Goal: Navigation & Orientation: Find specific page/section

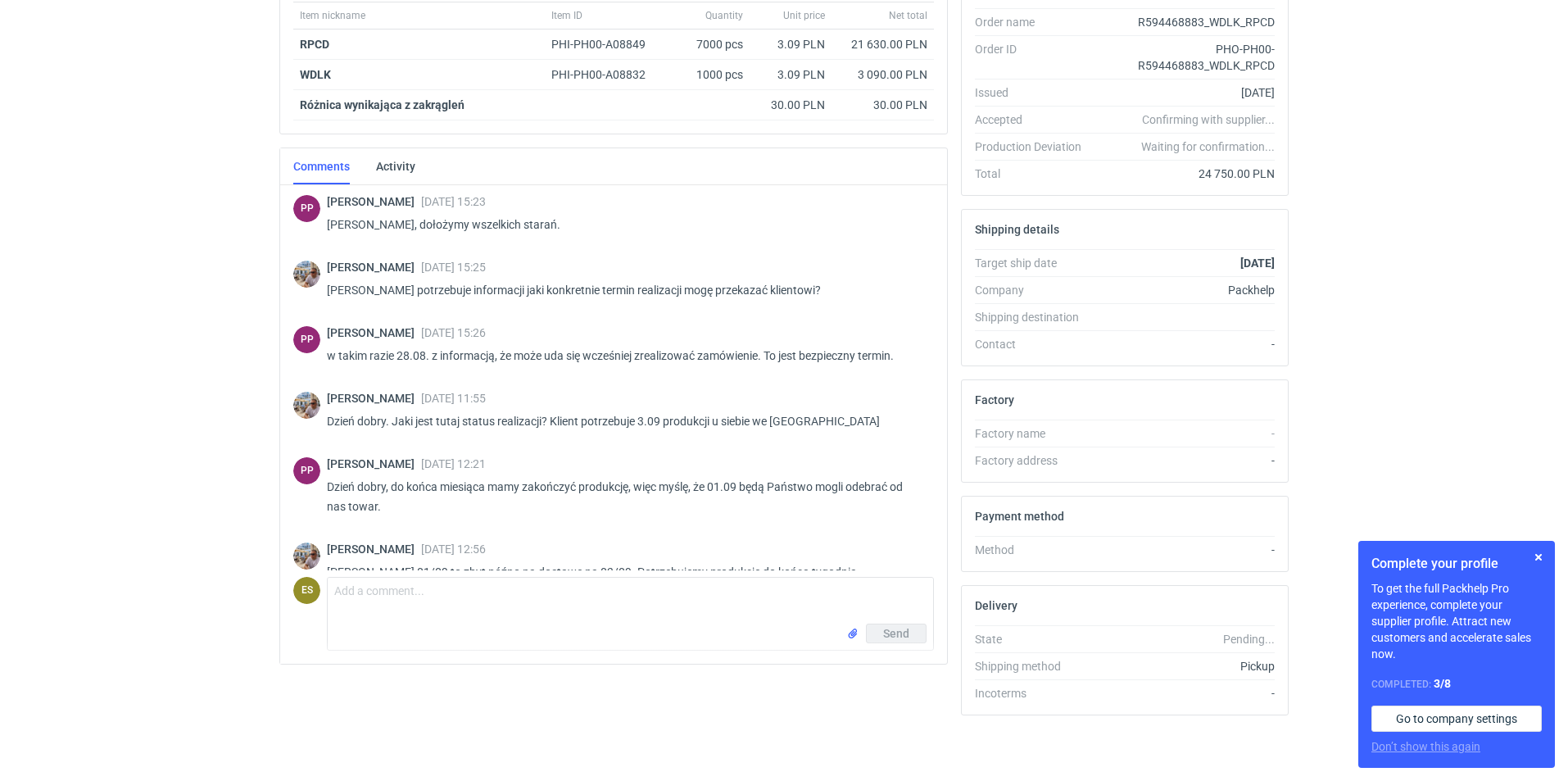
scroll to position [987, 0]
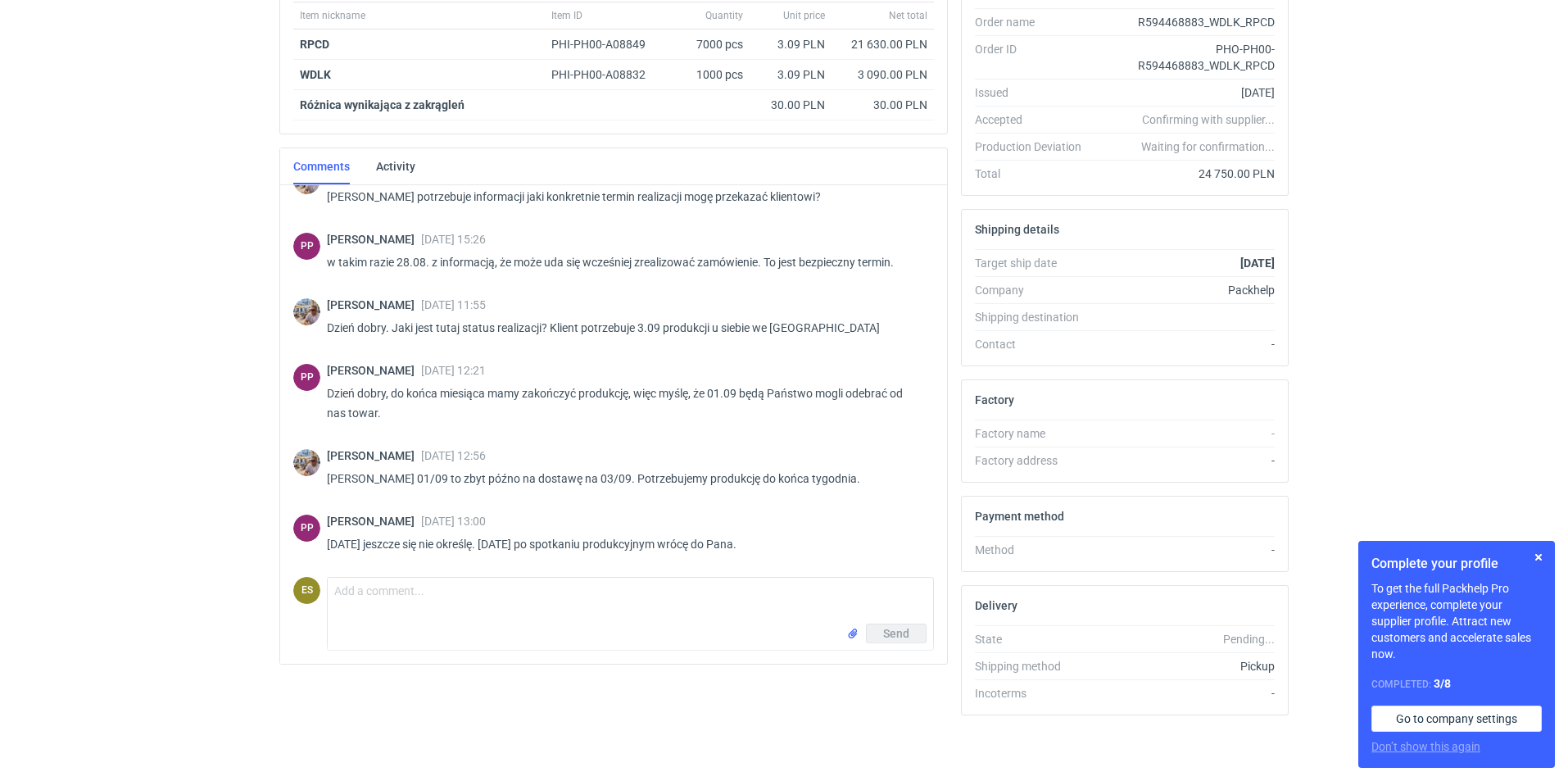
click at [88, 423] on div "RFQs Specs Designs Items Orders Customers Tools Analytics 12 20 ES Elżbieta Syb…" at bounding box center [784, 102] width 1568 height 781
click at [156, 413] on div "RFQs Specs Designs Items Orders Customers Tools Analytics 12 20 ES Elżbieta Syb…" at bounding box center [784, 102] width 1568 height 781
click at [1541, 555] on button "button" at bounding box center [1538, 557] width 20 height 20
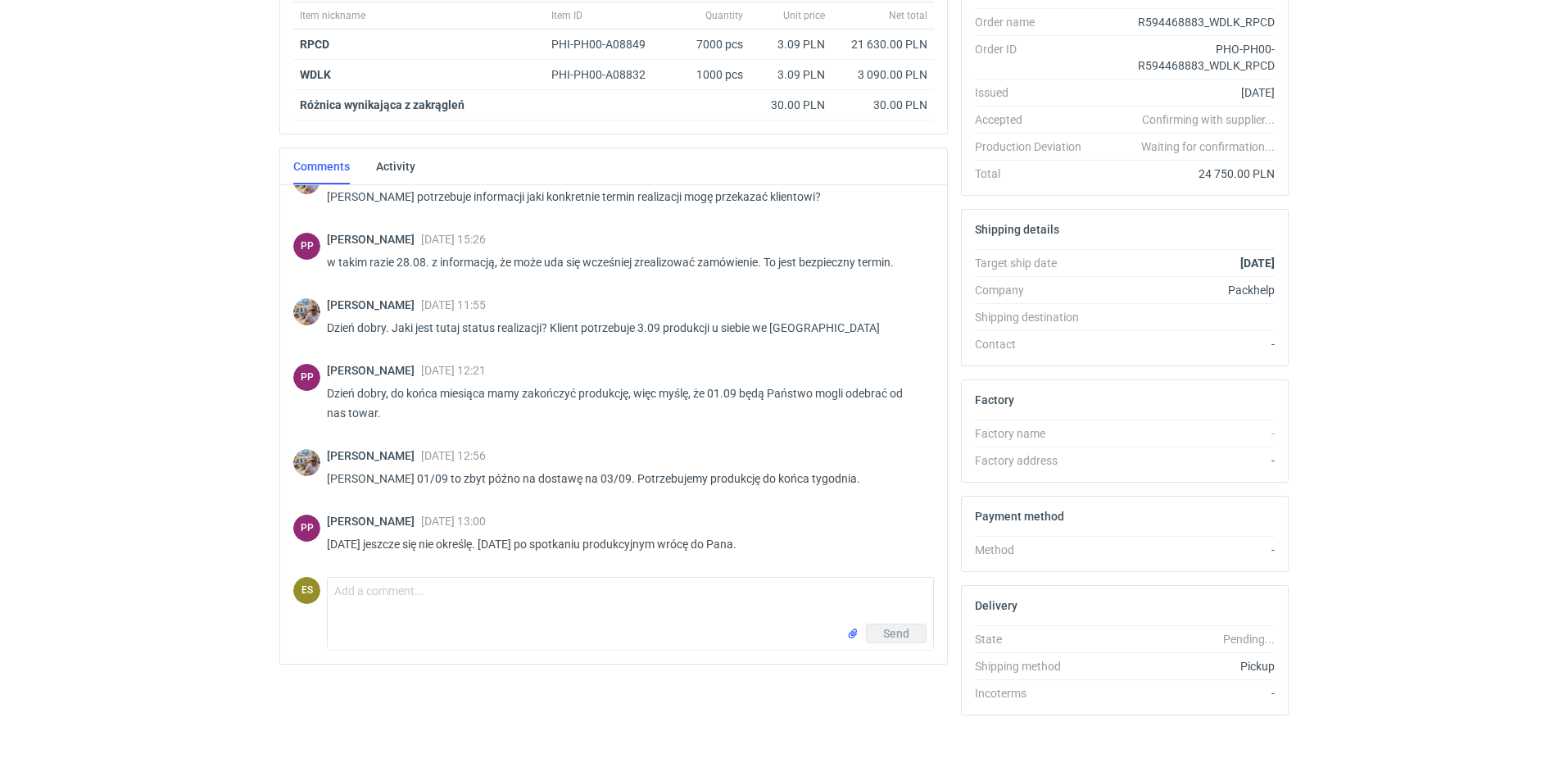
click at [67, 422] on div "RFQs Specs Designs Items Orders Customers Tools Analytics 12 20 ES Elżbieta Syb…" at bounding box center [784, 102] width 1568 height 781
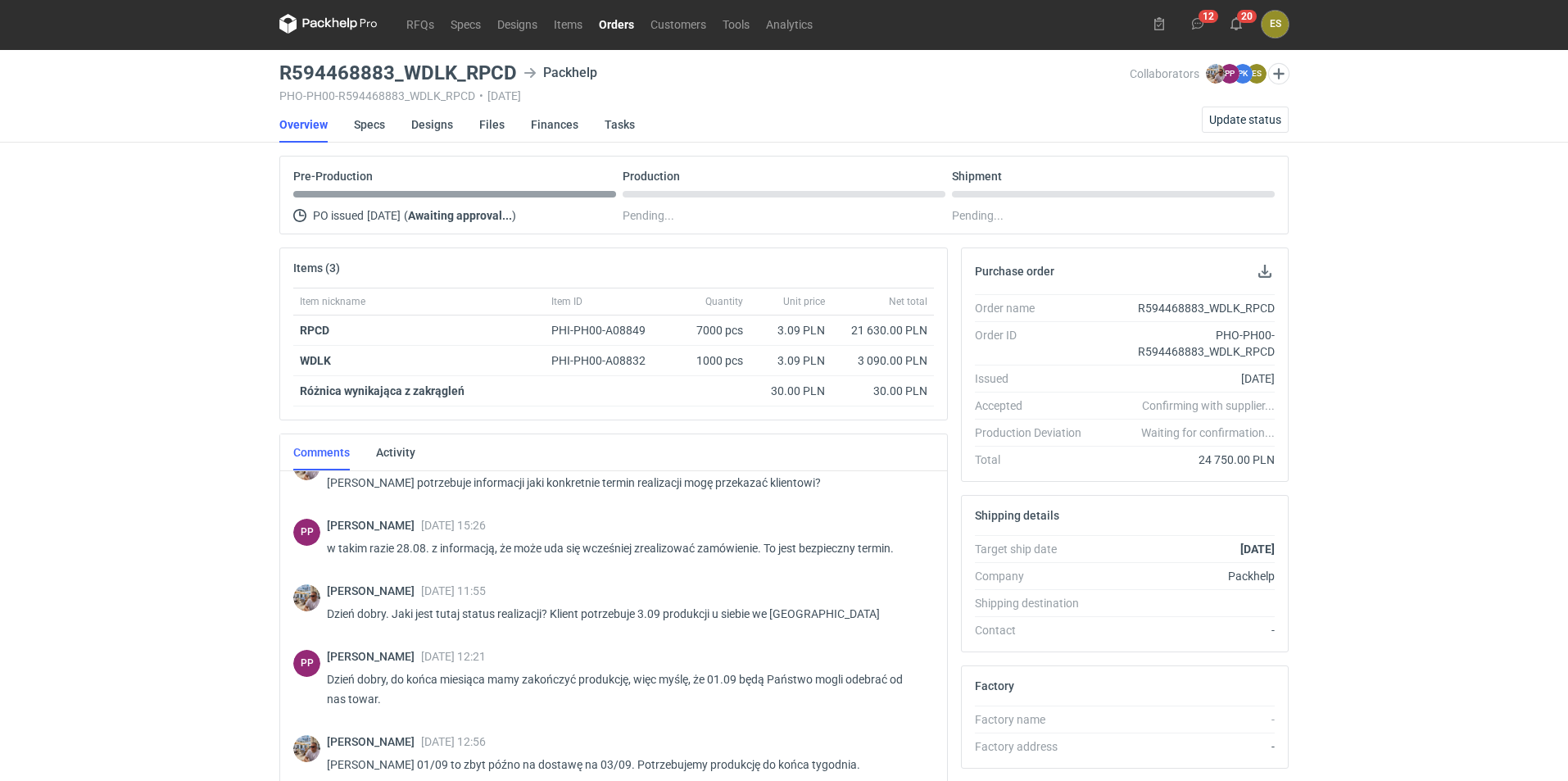
scroll to position [0, 0]
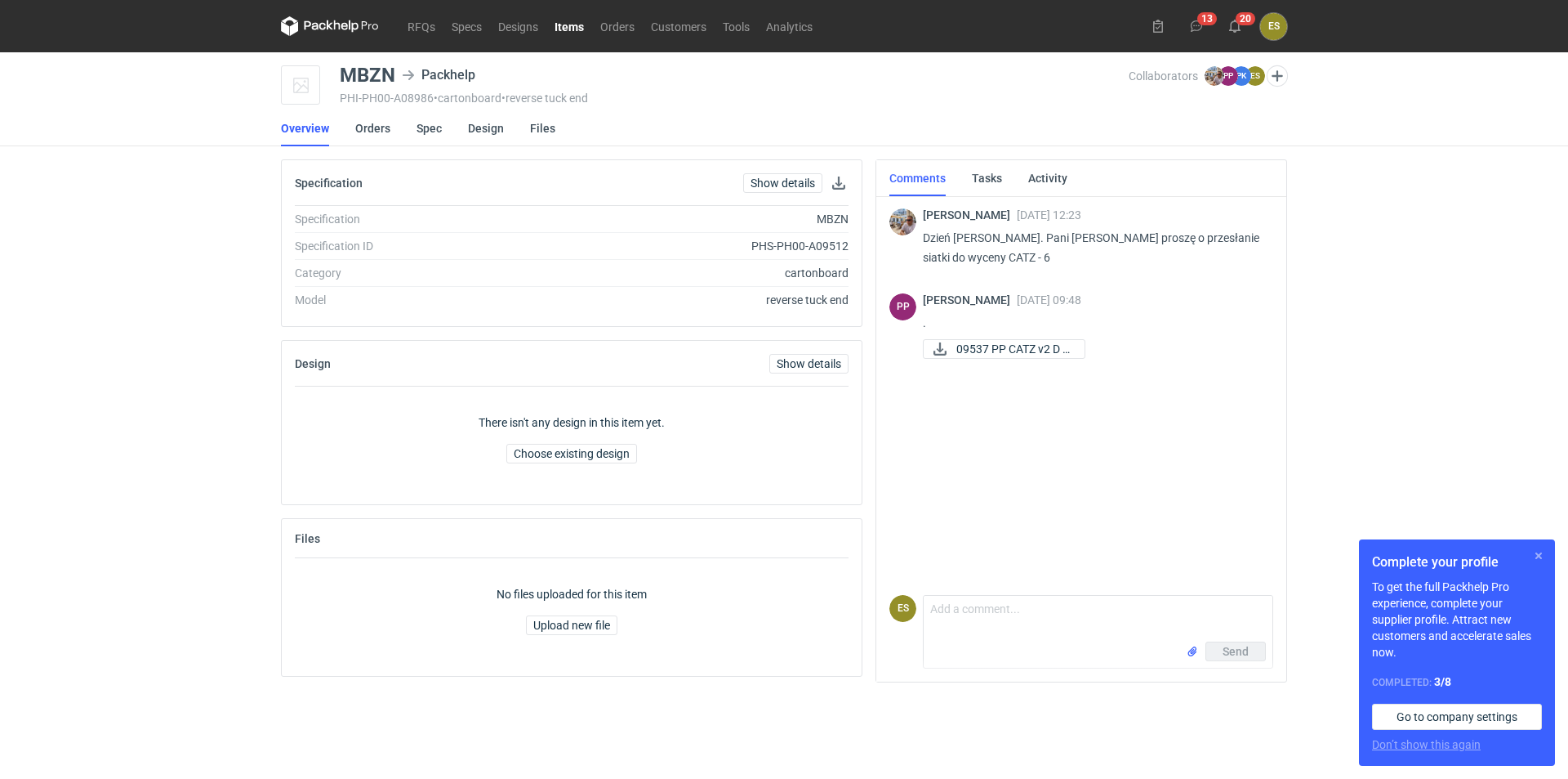
click at [1541, 554] on button "button" at bounding box center [1539, 556] width 20 height 20
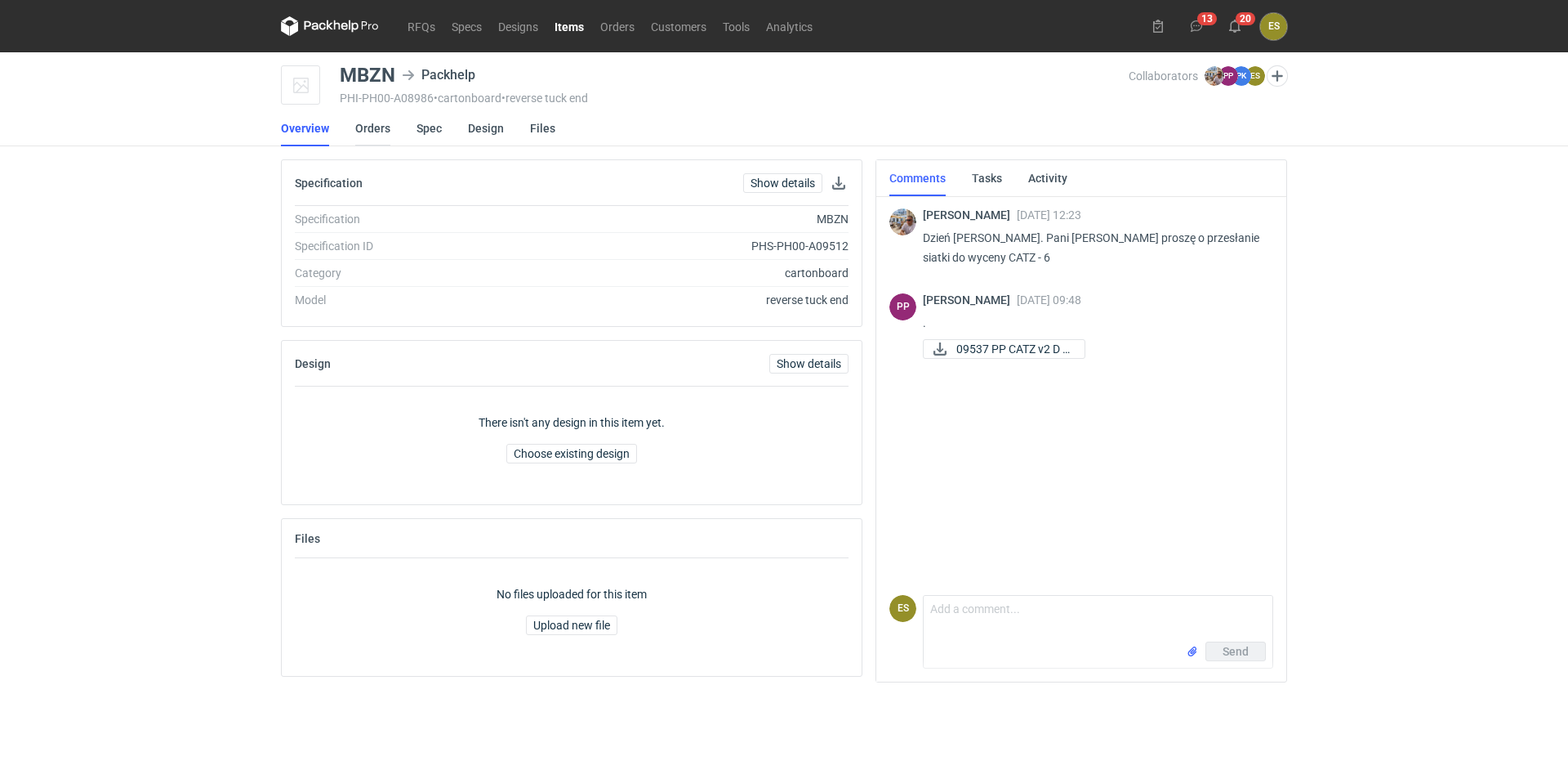
click at [368, 125] on link "Orders" at bounding box center [372, 128] width 35 height 36
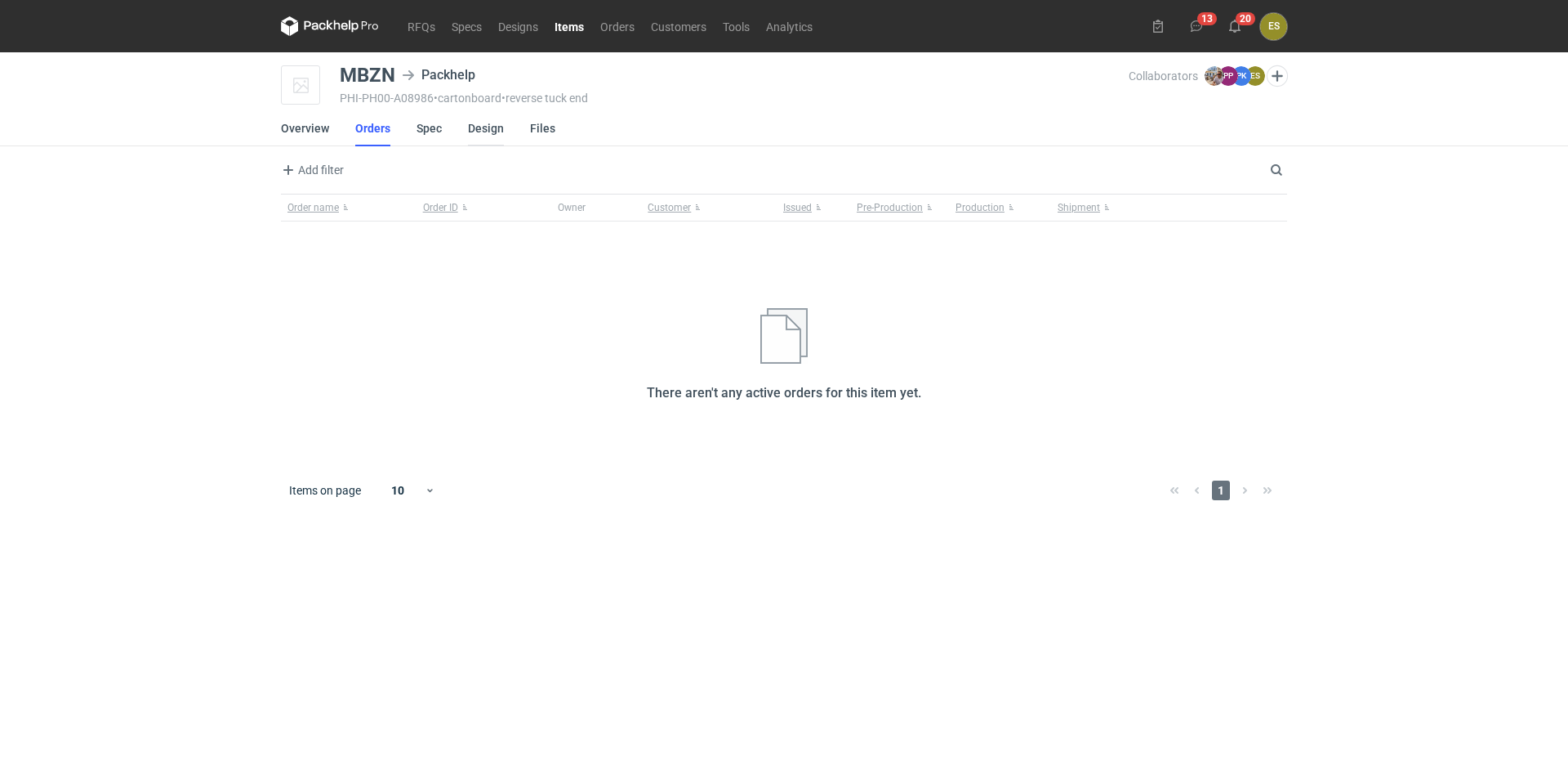
click at [480, 122] on link "Design" at bounding box center [486, 128] width 36 height 36
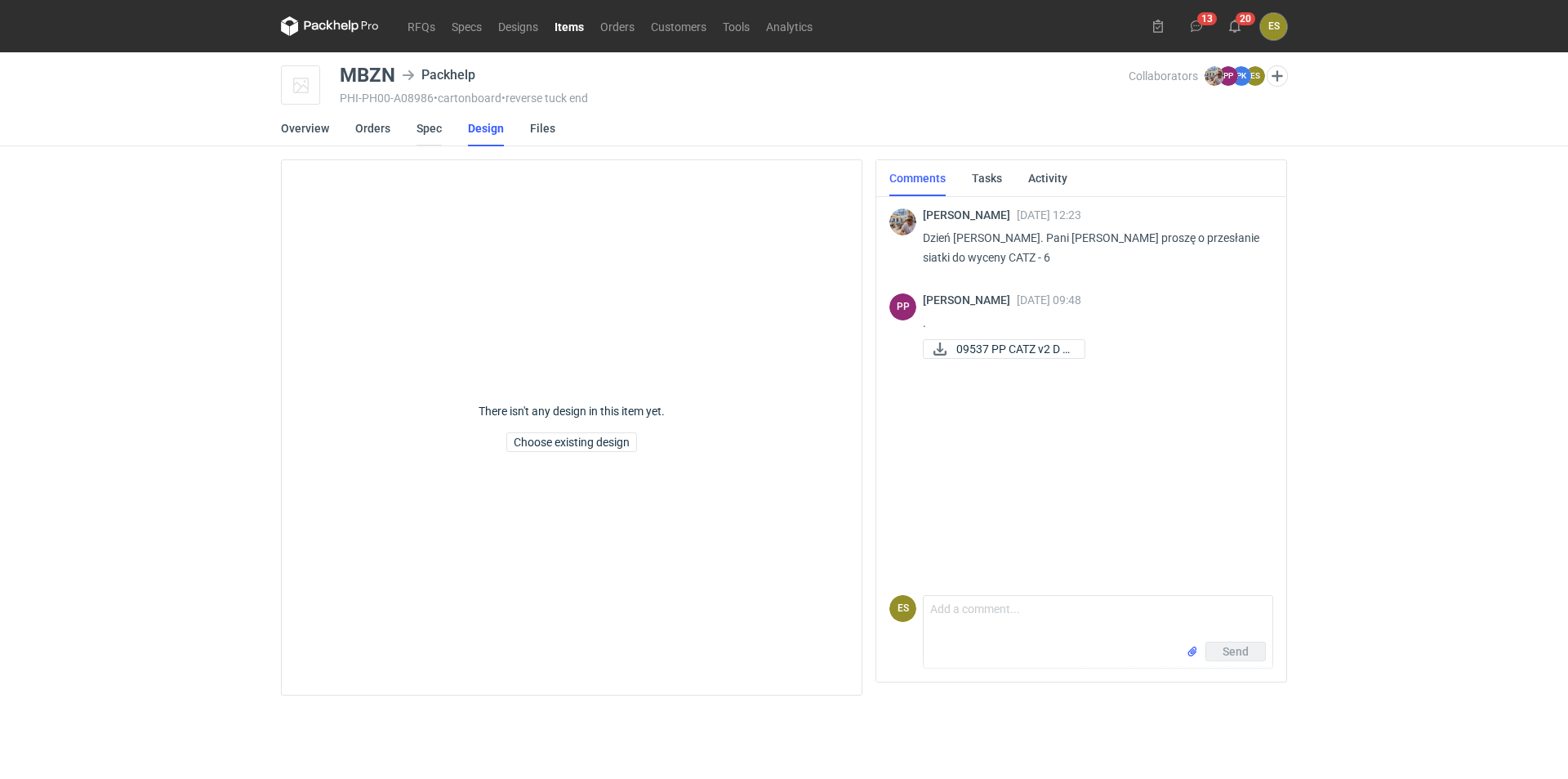
click at [418, 134] on link "Spec" at bounding box center [429, 128] width 25 height 36
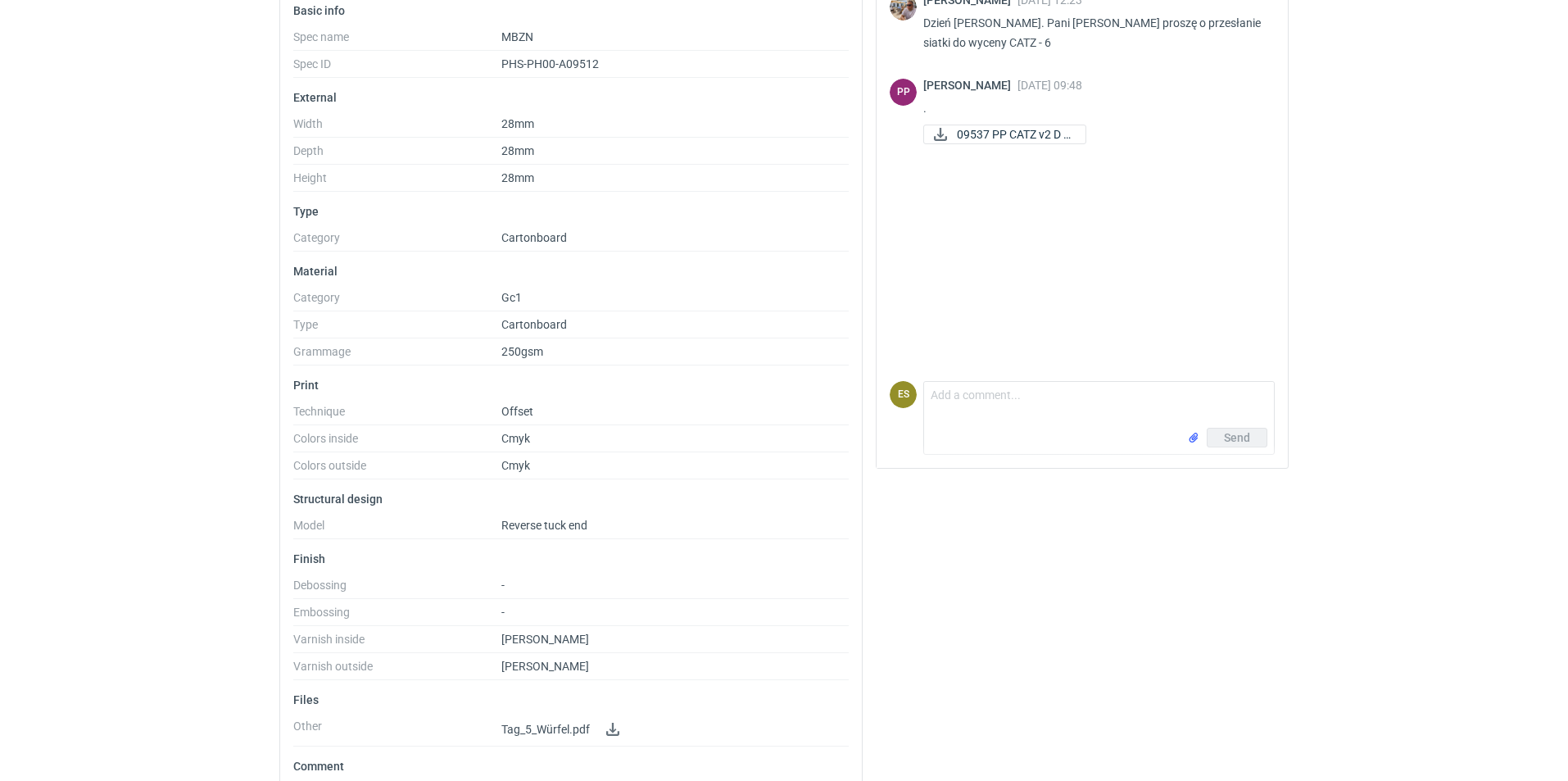
scroll to position [268, 0]
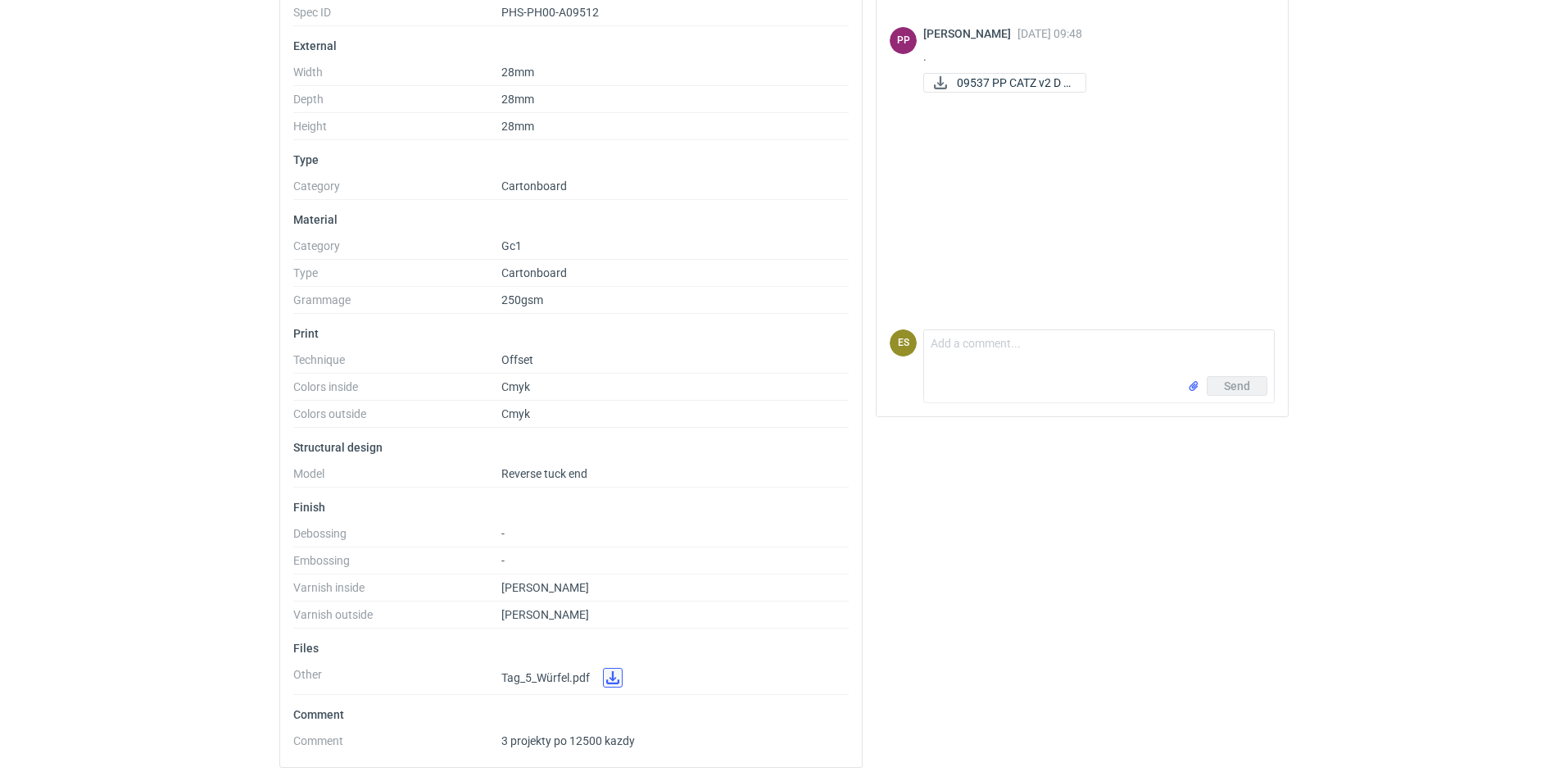
click at [612, 674] on link at bounding box center [613, 678] width 20 height 20
click at [82, 350] on div "RFQs Specs Designs Items Orders Customers Tools Analytics 13 20 ES [PERSON_NAME…" at bounding box center [784, 123] width 1568 height 781
click at [16, 514] on html "RFQs Specs Designs Items Orders Customers Tools Analytics 13 20 ES [PERSON_NAME…" at bounding box center [784, 123] width 1568 height 781
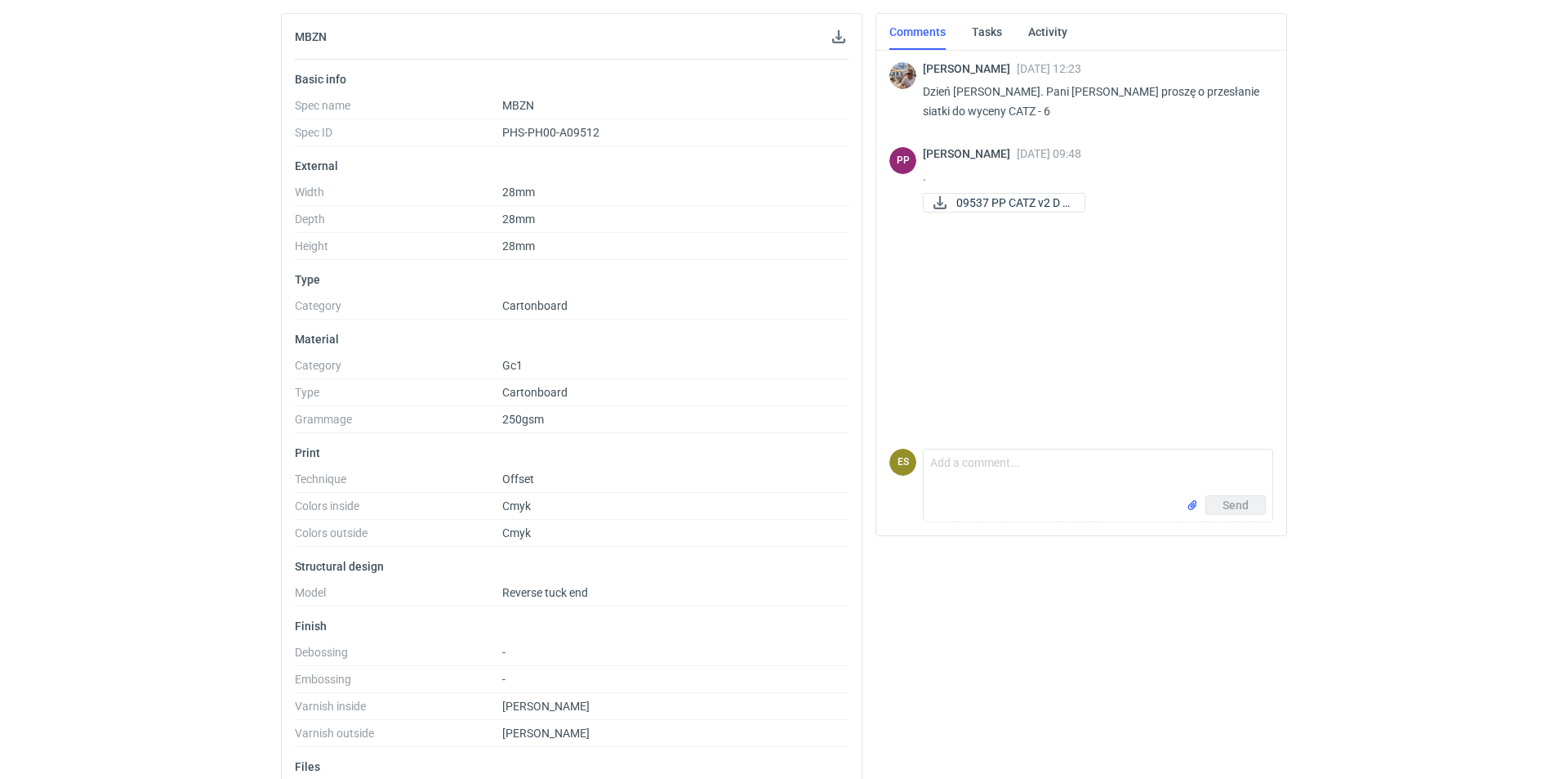
scroll to position [0, 0]
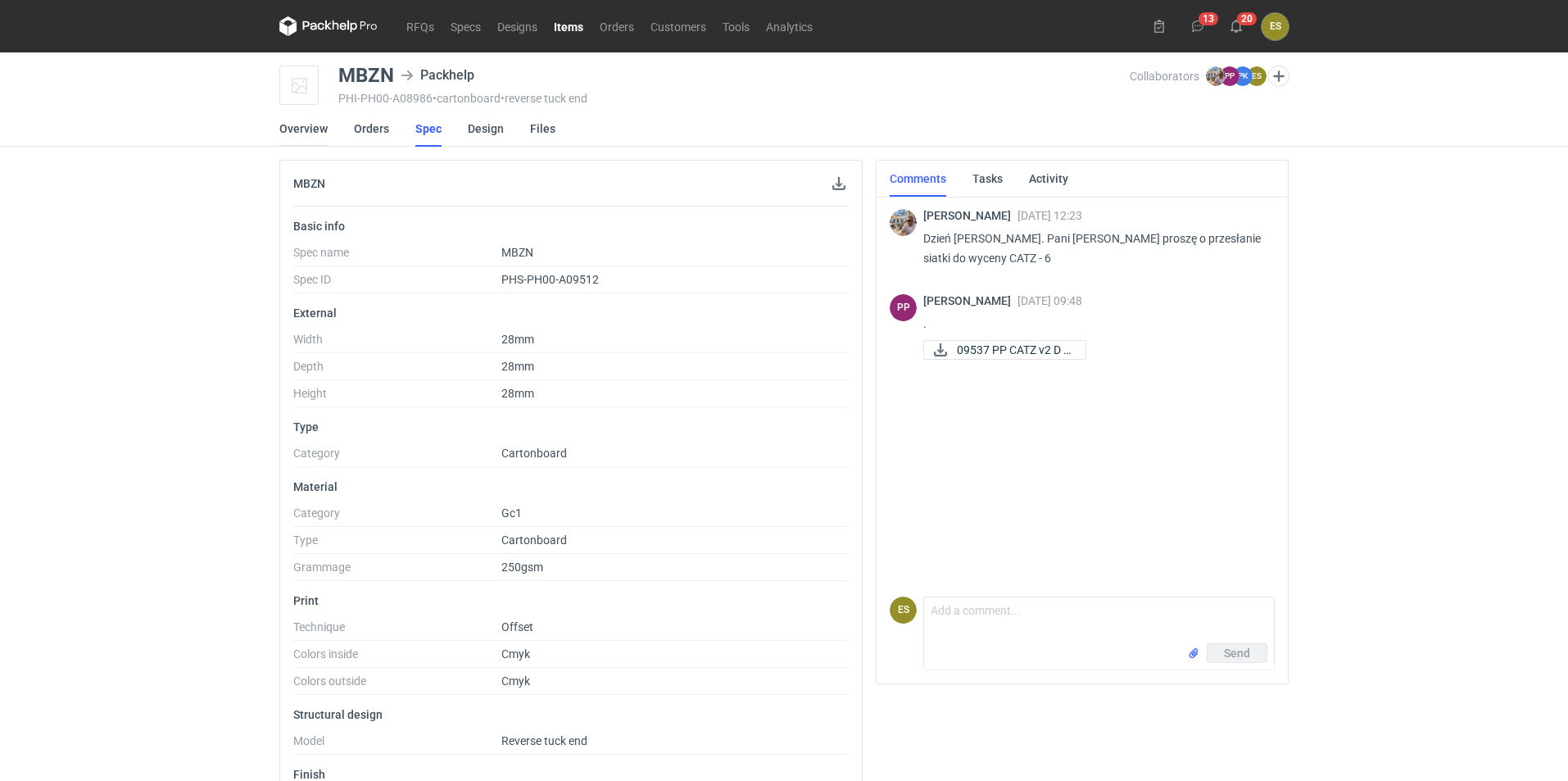
click at [309, 124] on link "Overview" at bounding box center [303, 129] width 48 height 36
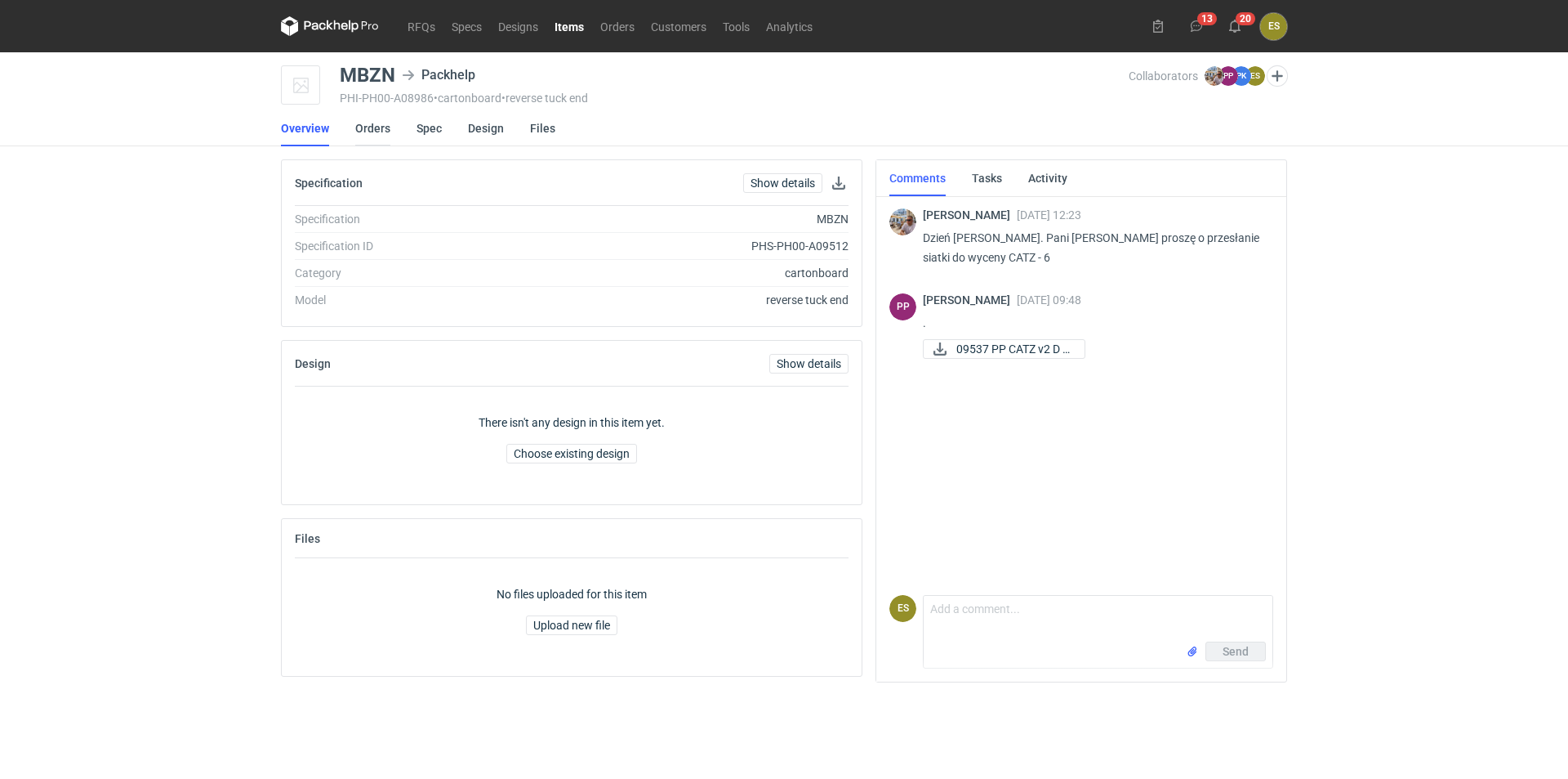
click at [379, 138] on link "Orders" at bounding box center [372, 128] width 35 height 36
